Goal: Obtain resource: Obtain resource

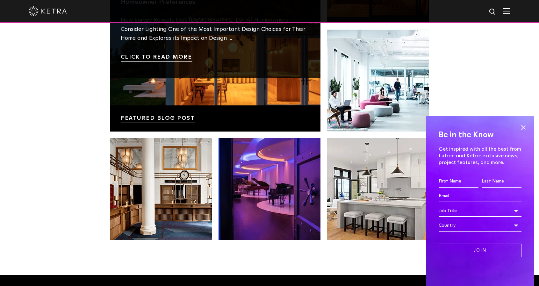
scroll to position [1178, 0]
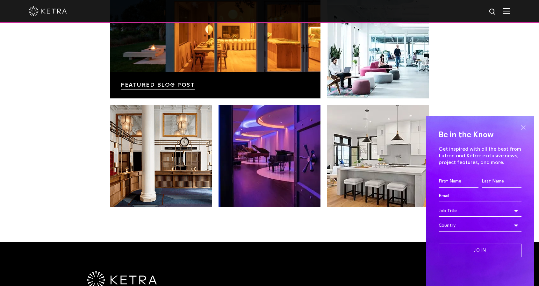
click at [521, 126] on span at bounding box center [523, 128] width 10 height 10
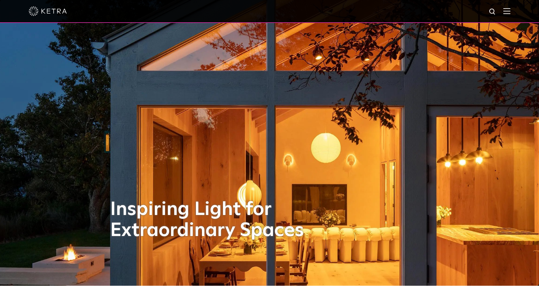
scroll to position [0, 0]
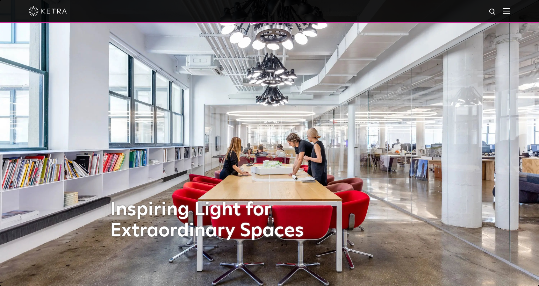
click at [505, 15] on div at bounding box center [269, 11] width 481 height 22
click at [510, 12] on img at bounding box center [506, 11] width 7 height 6
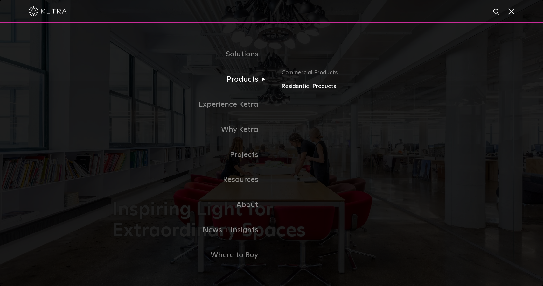
click at [303, 86] on link "Residential Products" at bounding box center [356, 86] width 149 height 9
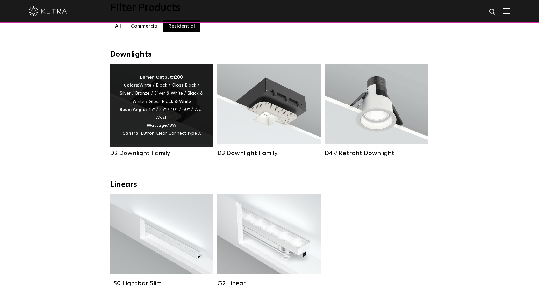
scroll to position [95, 0]
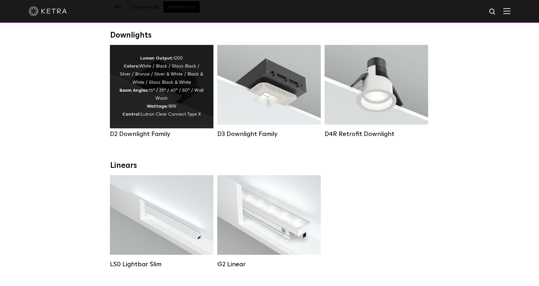
click at [171, 110] on div "Lumen Output: 1200 Colors: White / Black / Gloss Black / Silver / Bronze / Silv…" at bounding box center [161, 86] width 84 height 64
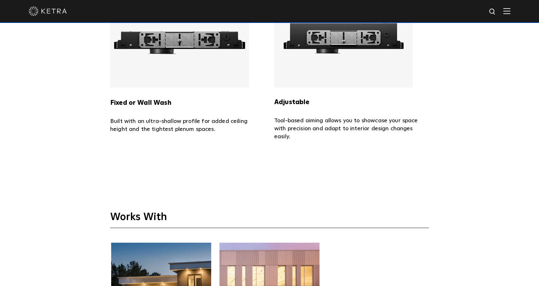
scroll to position [1401, 0]
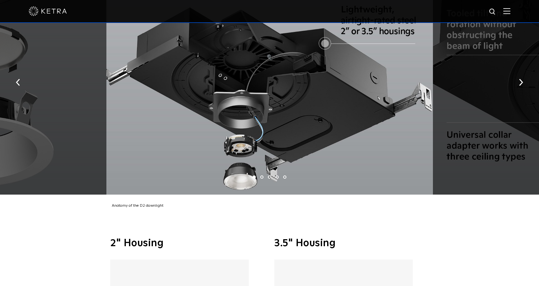
click at [510, 14] on img at bounding box center [506, 11] width 7 height 6
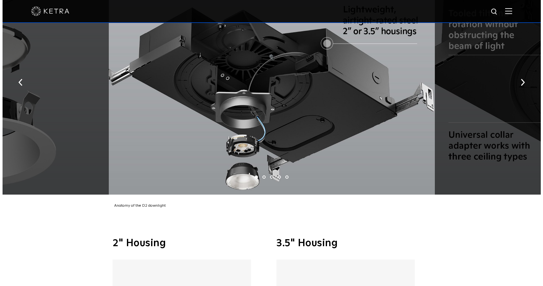
scroll to position [1212, 0]
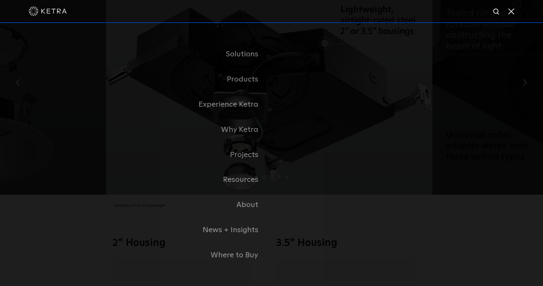
click at [512, 13] on span at bounding box center [511, 11] width 7 height 6
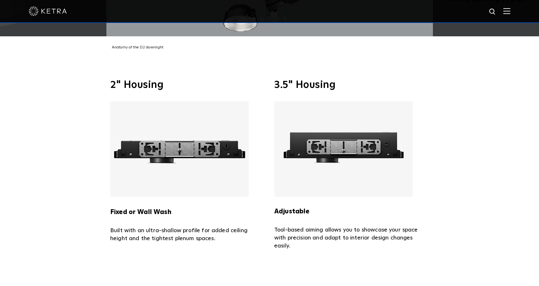
scroll to position [1369, 0]
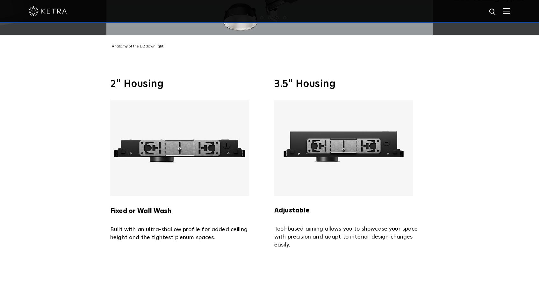
click at [149, 208] on strong "Fixed or Wall Wash" at bounding box center [140, 211] width 61 height 6
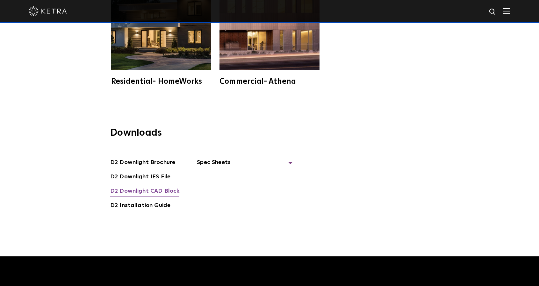
scroll to position [1751, 0]
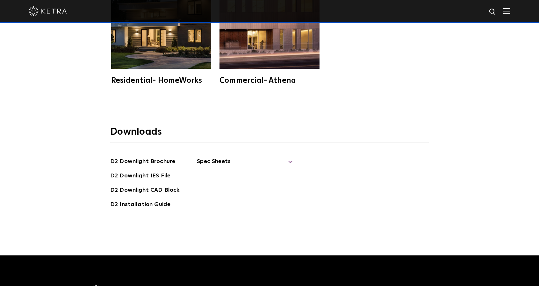
click at [288, 157] on span "Spec Sheets" at bounding box center [244, 164] width 95 height 14
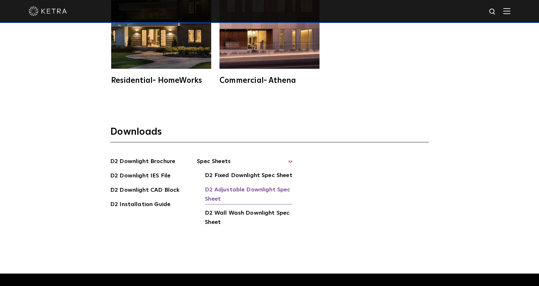
click at [232, 185] on link "D2 Adjustable Downlight Spec Sheet" at bounding box center [249, 194] width 88 height 19
click at [131, 157] on link "D2 Downlight Brochure" at bounding box center [142, 162] width 65 height 10
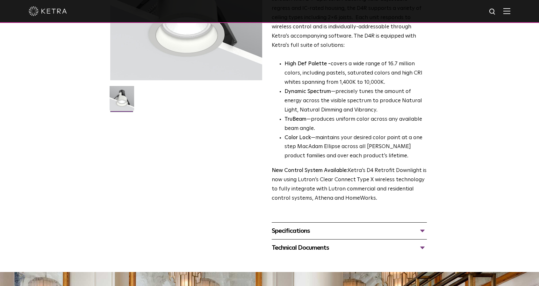
scroll to position [127, 0]
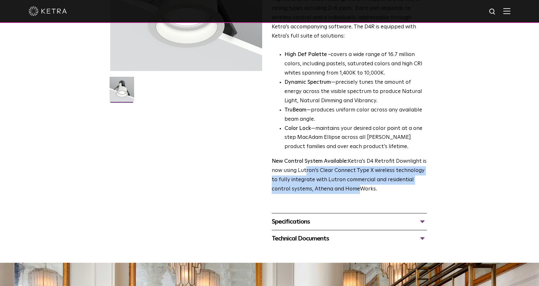
drag, startPoint x: 303, startPoint y: 171, endPoint x: 353, endPoint y: 186, distance: 51.5
click at [353, 186] on p "New Control System Available: Ketra’s D4 Retrofit Downlight is now using Lutron…" at bounding box center [349, 175] width 155 height 37
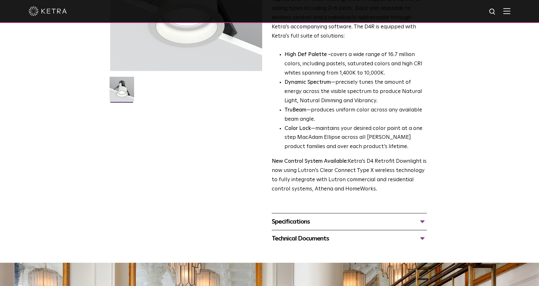
click at [311, 225] on div "Specifications" at bounding box center [349, 221] width 155 height 10
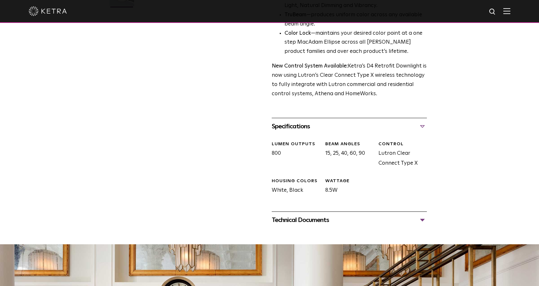
scroll to position [223, 0]
click at [307, 217] on div "Technical Documents" at bounding box center [349, 220] width 155 height 10
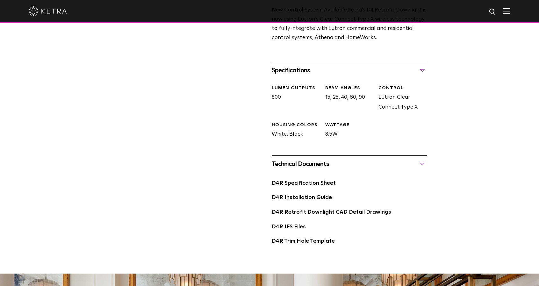
scroll to position [286, 0]
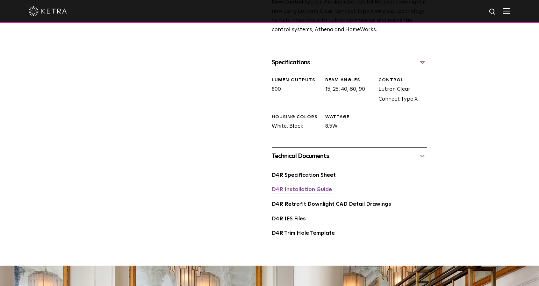
click at [321, 192] on link "D4R Installation Guide" at bounding box center [302, 189] width 60 height 5
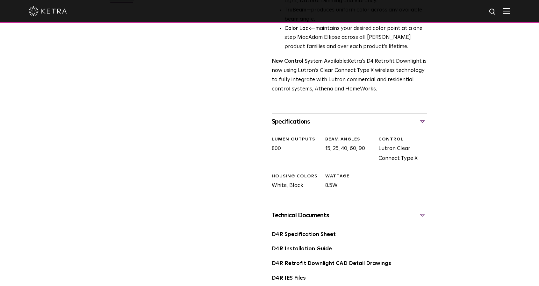
scroll to position [191, 0]
